Goal: Information Seeking & Learning: Learn about a topic

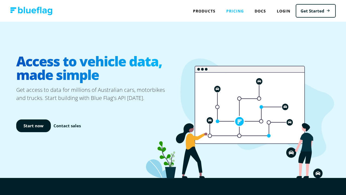
click at [234, 12] on link "Pricing" at bounding box center [235, 10] width 28 height 11
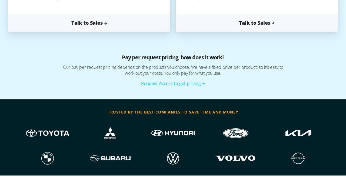
scroll to position [381, 0]
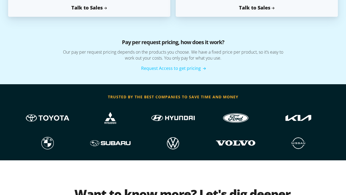
click at [190, 69] on link "Request Access to get pricing" at bounding box center [173, 68] width 64 height 6
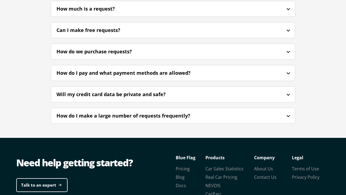
scroll to position [1523, 0]
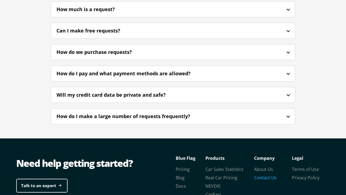
click at [262, 175] on link "Contact Us" at bounding box center [265, 178] width 22 height 6
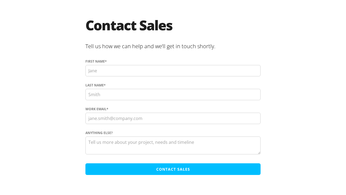
scroll to position [21, 0]
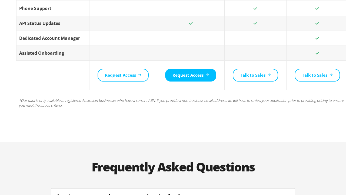
scroll to position [1523, 0]
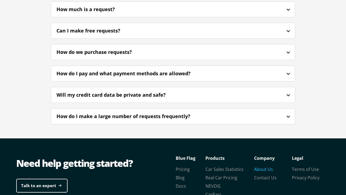
click at [261, 166] on link "About Us" at bounding box center [263, 169] width 19 height 6
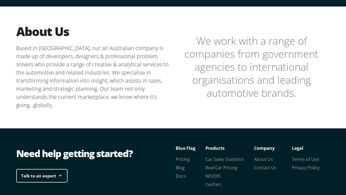
scroll to position [138, 0]
